Goal: Task Accomplishment & Management: Use online tool/utility

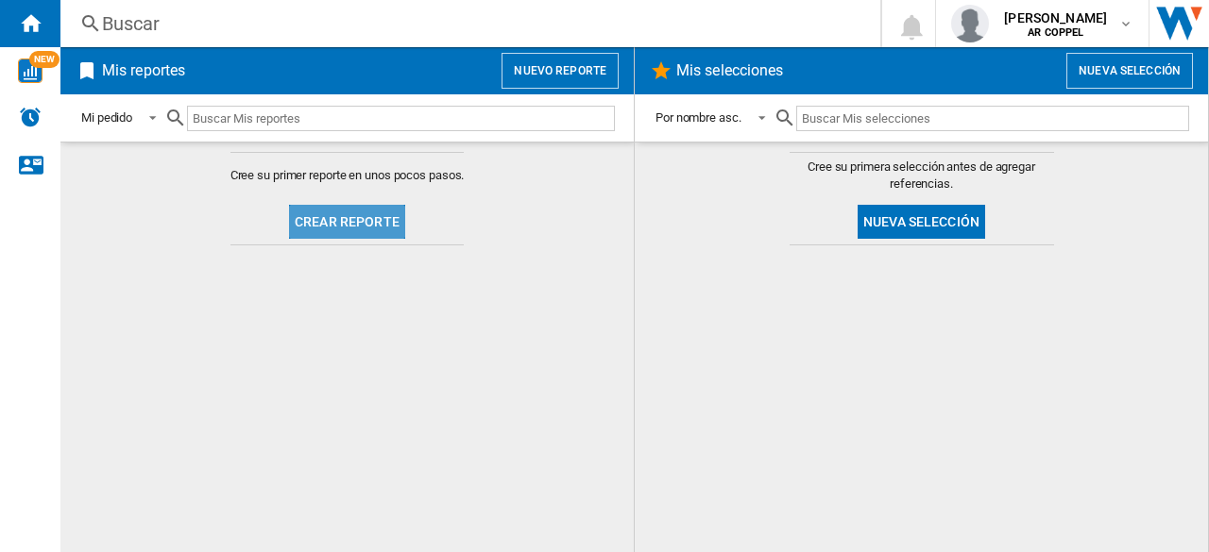
click at [381, 222] on button "Crear reporte" at bounding box center [347, 222] width 116 height 34
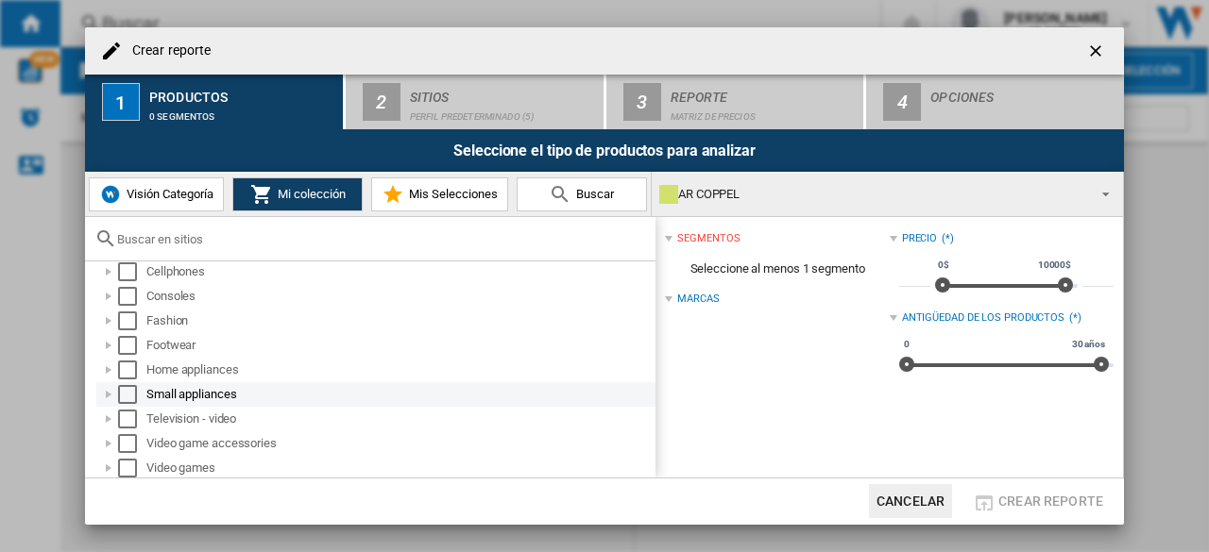
scroll to position [13, 0]
click at [103, 387] on div at bounding box center [108, 392] width 19 height 19
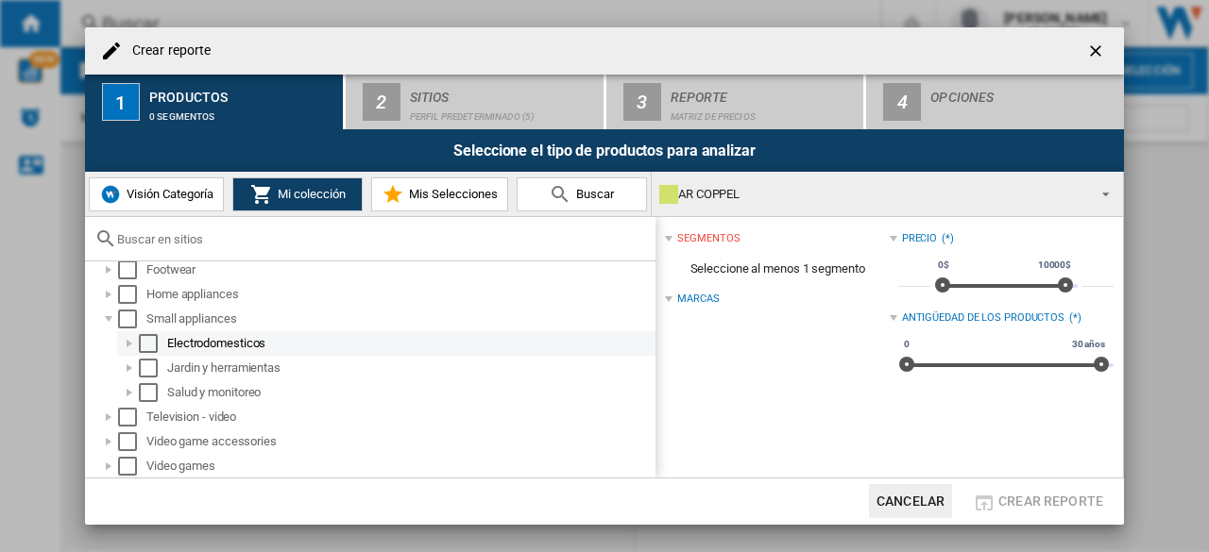
click at [127, 348] on div at bounding box center [129, 343] width 19 height 19
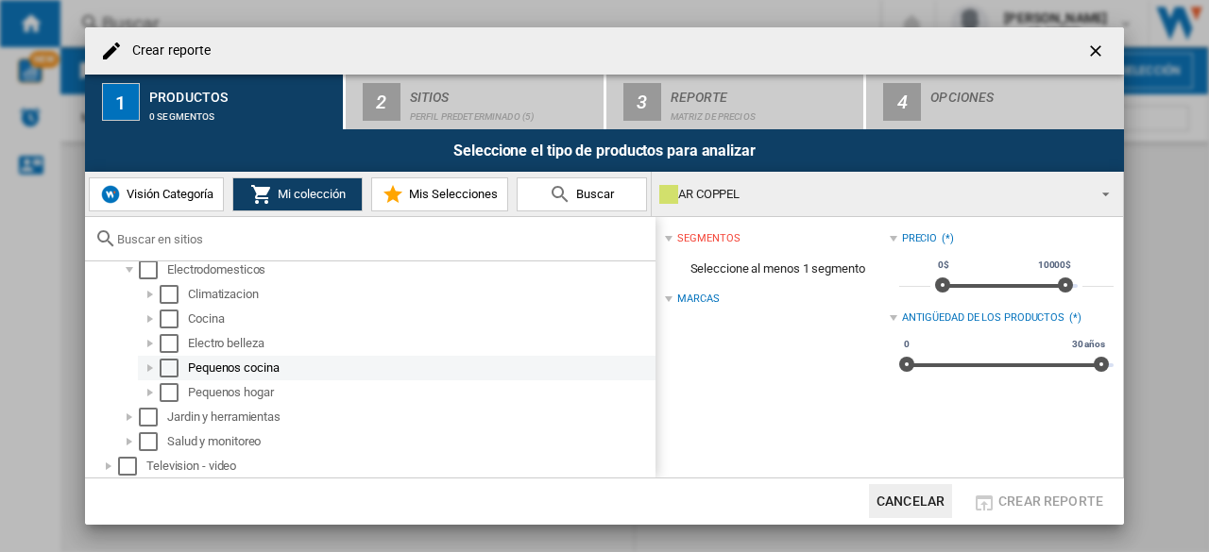
scroll to position [181, 0]
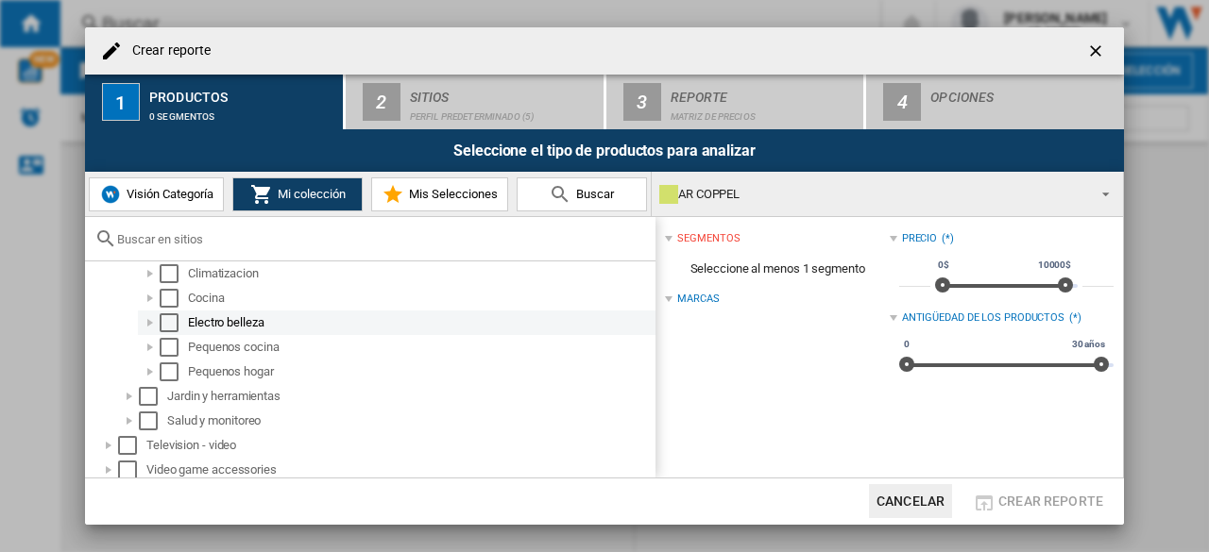
click at [166, 328] on div "Select" at bounding box center [169, 322] width 19 height 19
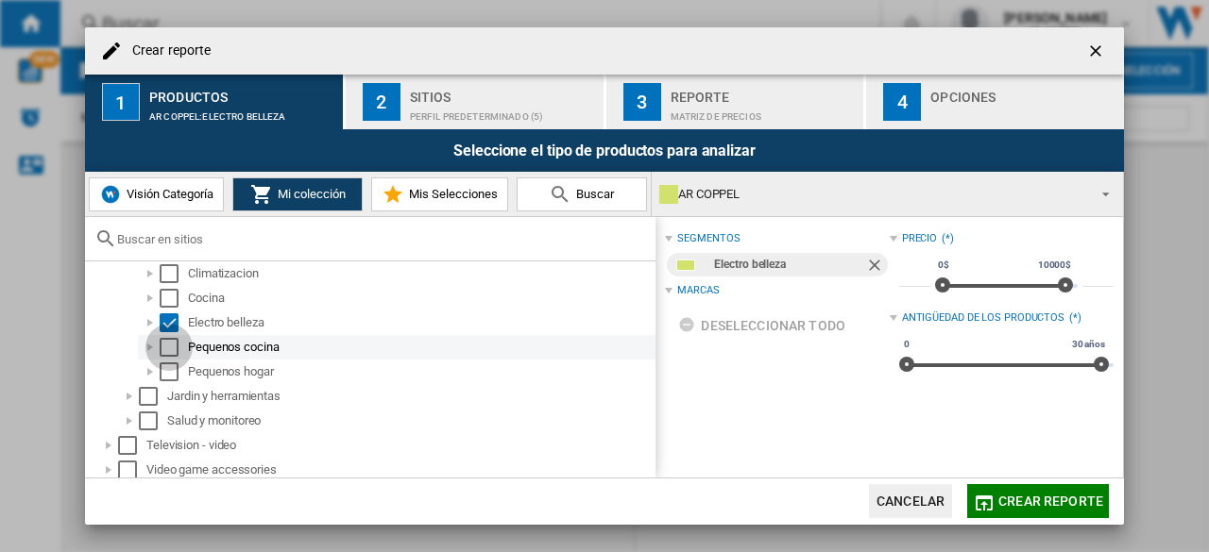
click at [167, 339] on div "Select" at bounding box center [169, 347] width 19 height 19
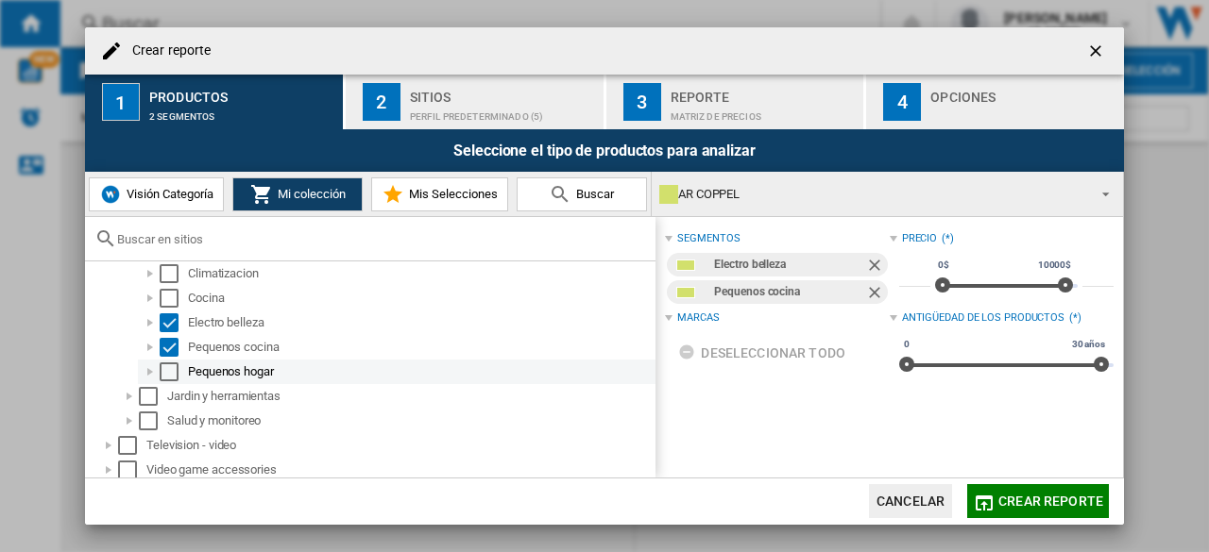
click at [174, 360] on div "Pequenos hogar" at bounding box center [396, 372] width 517 height 25
click at [252, 375] on div "Pequenos hogar" at bounding box center [420, 372] width 465 height 19
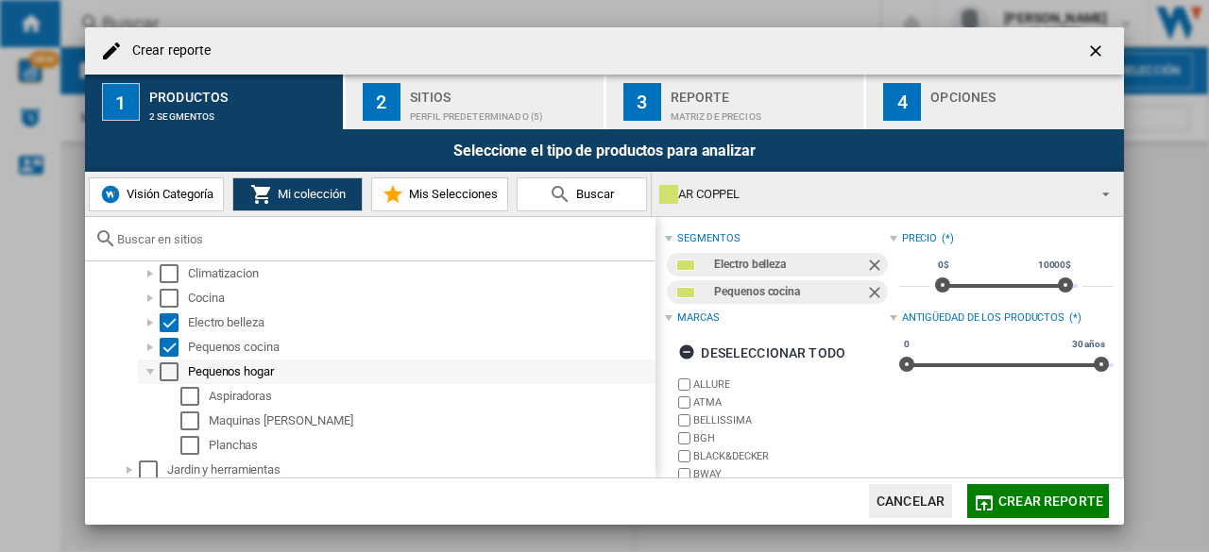
click at [174, 381] on div "Pequenos hogar" at bounding box center [396, 372] width 517 height 25
click at [168, 368] on div "Select" at bounding box center [169, 372] width 19 height 19
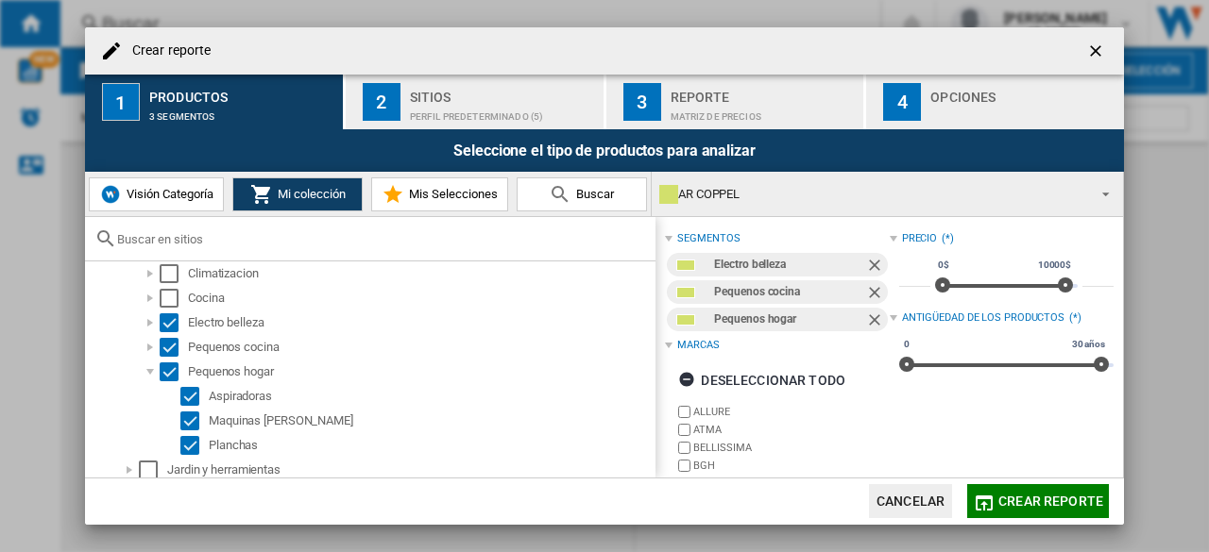
click at [432, 90] on div "Sitios" at bounding box center [503, 92] width 186 height 20
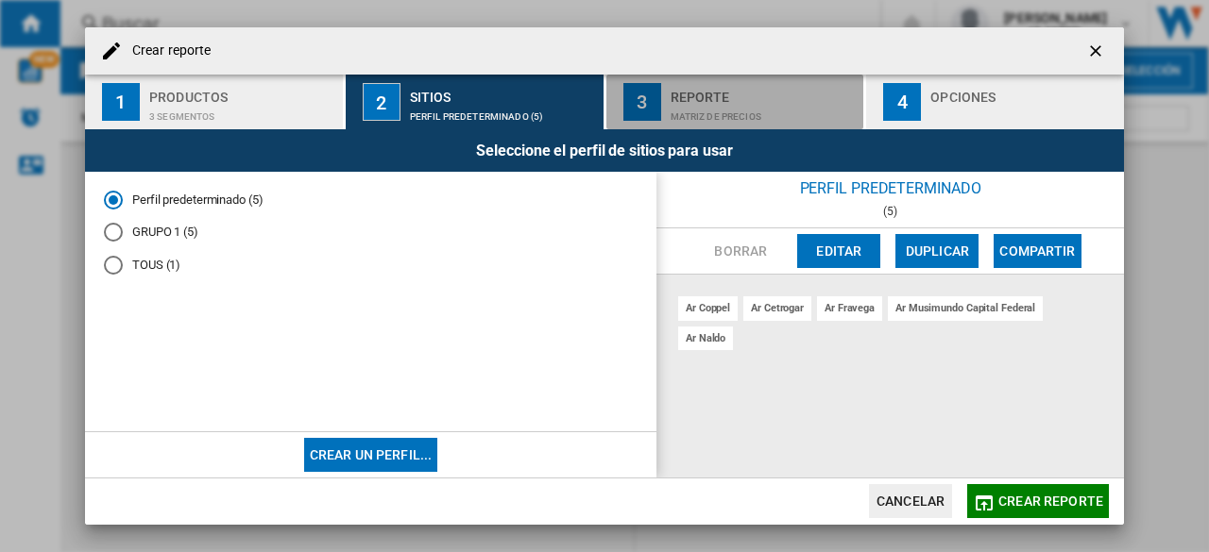
click at [772, 110] on div "Matriz de precios" at bounding box center [763, 112] width 186 height 20
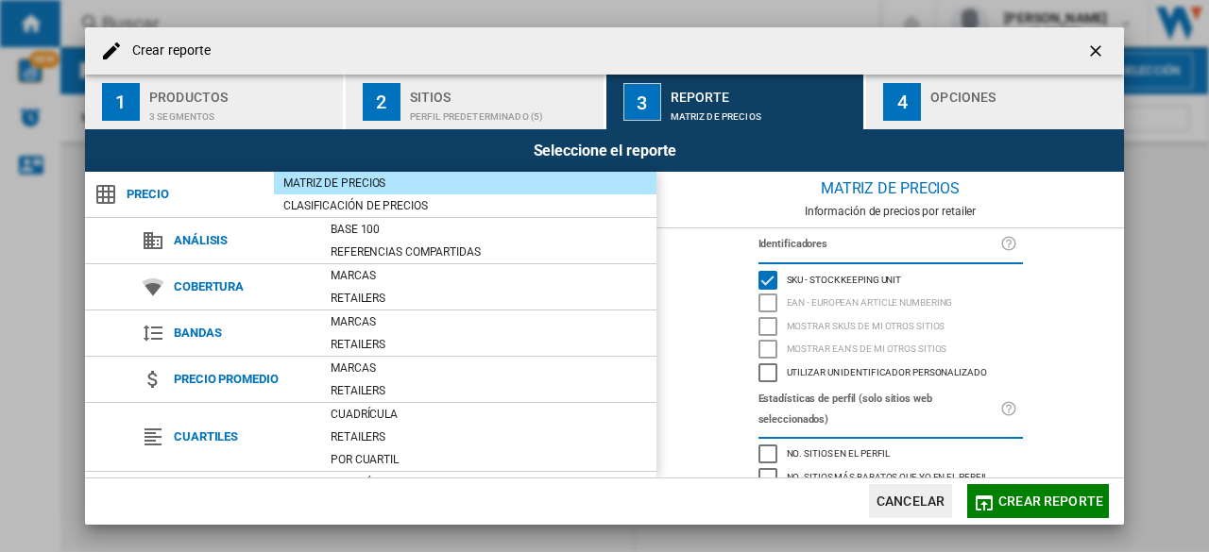
click at [956, 96] on div "Opciones" at bounding box center [1023, 92] width 186 height 20
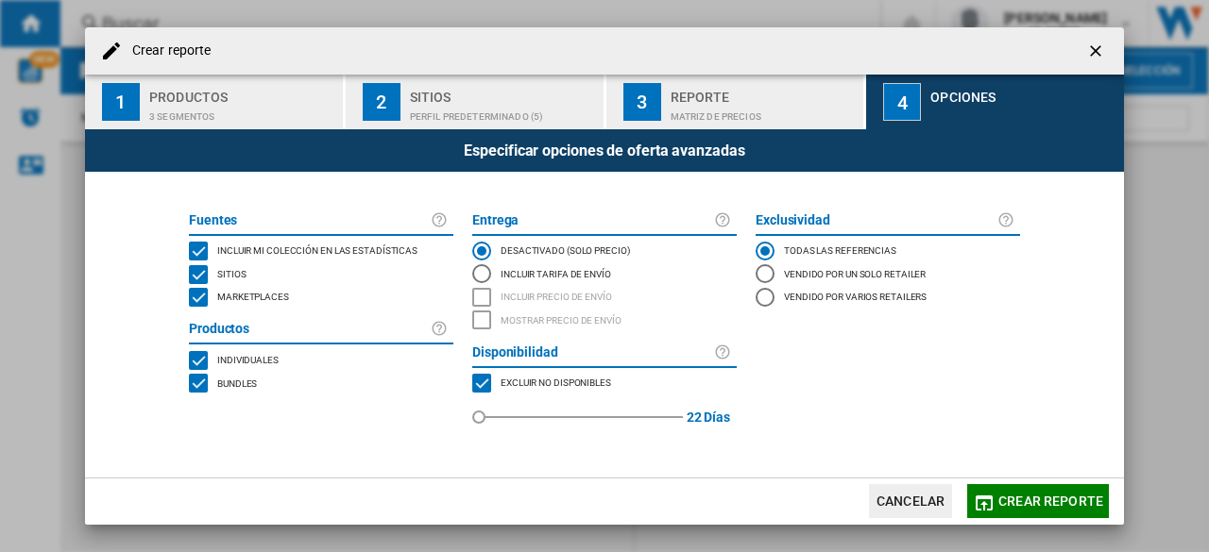
click at [208, 292] on div "MARKETPLACES" at bounding box center [198, 297] width 19 height 19
click at [1019, 501] on span "Crear reporte" at bounding box center [1050, 501] width 105 height 15
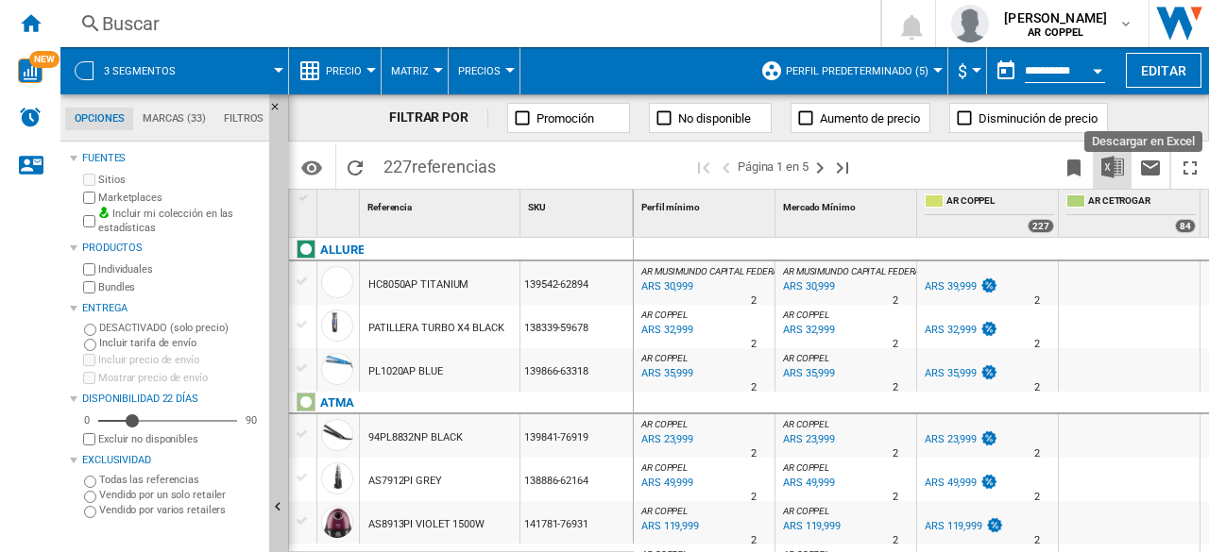
click at [1122, 171] on img "Descargar en Excel" at bounding box center [1112, 167] width 23 height 23
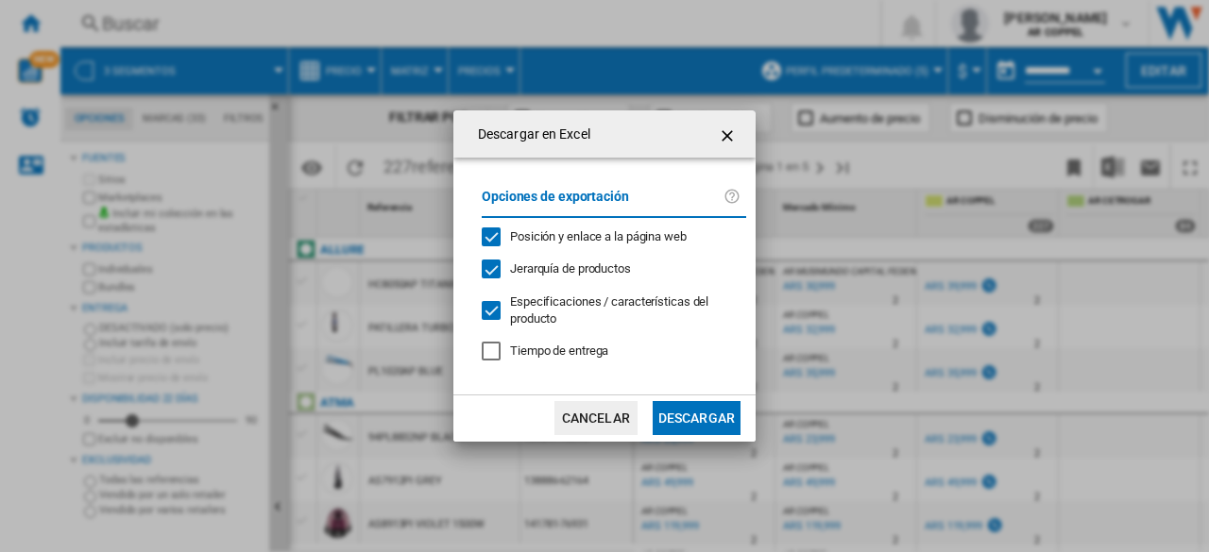
drag, startPoint x: 891, startPoint y: 349, endPoint x: 844, endPoint y: 377, distance: 54.6
drag, startPoint x: 844, startPoint y: 377, endPoint x: 682, endPoint y: 375, distance: 162.4
click at [682, 375] on md-dialog-content "Opciones de exportación Posición y enlace a la página web Jerarquía de producto…" at bounding box center [604, 276] width 302 height 236
click at [719, 413] on button "Descargar" at bounding box center [696, 418] width 88 height 34
